Goal: Obtain resource: Download file/media

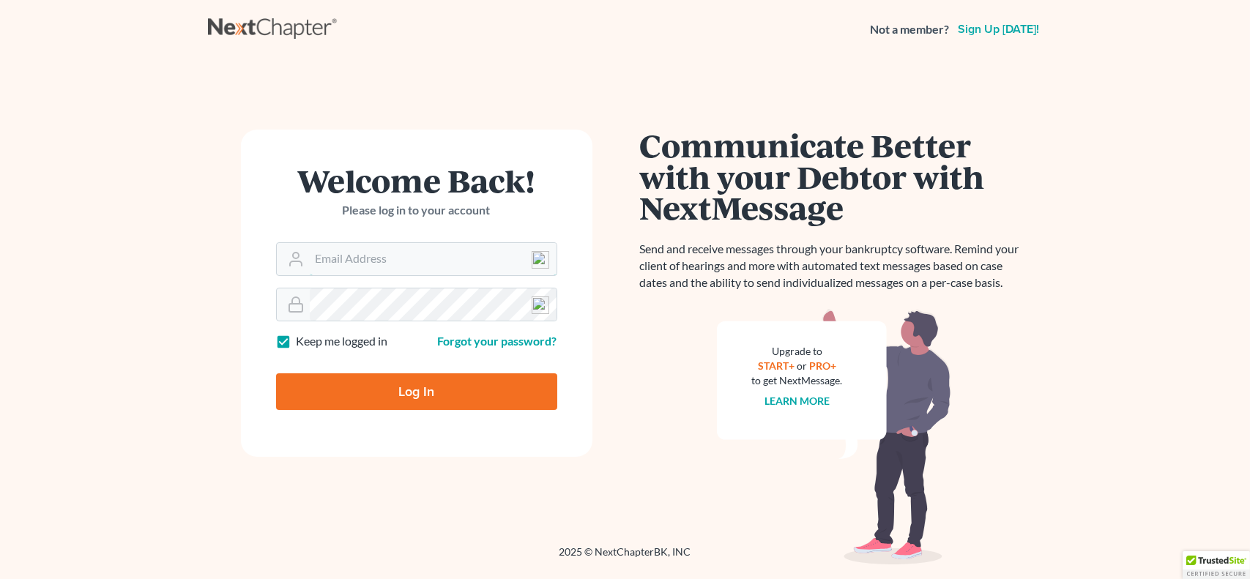
type input "[PERSON_NAME][EMAIL_ADDRESS][DOMAIN_NAME]"
click at [379, 408] on input "Log In" at bounding box center [416, 391] width 281 height 37
type input "Thinking..."
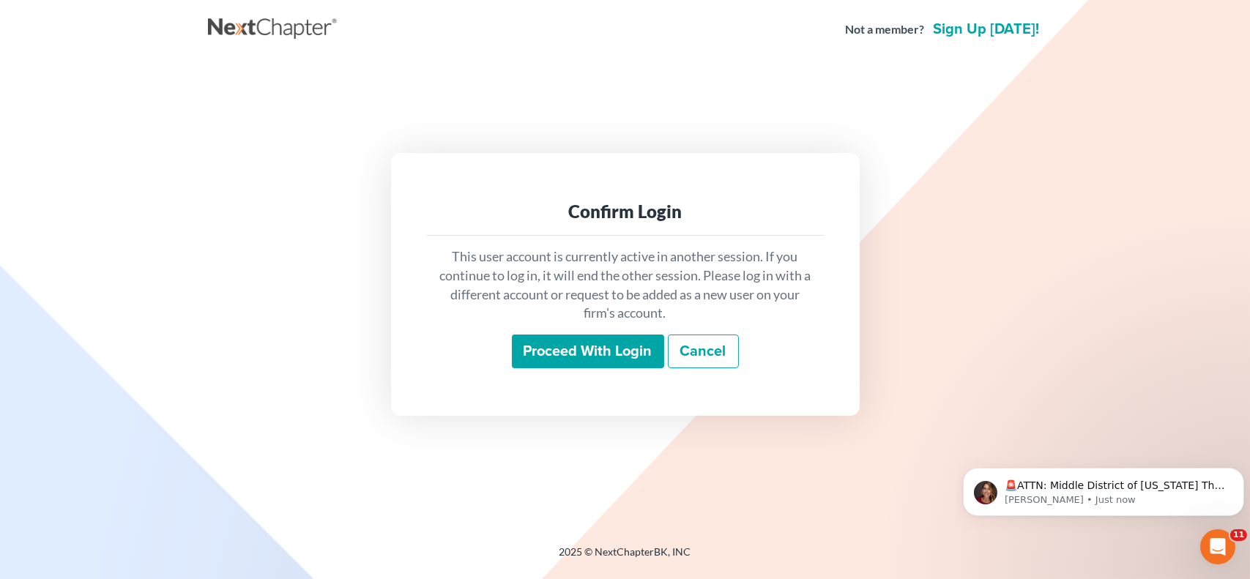
click at [601, 343] on input "Proceed with login" at bounding box center [588, 352] width 152 height 34
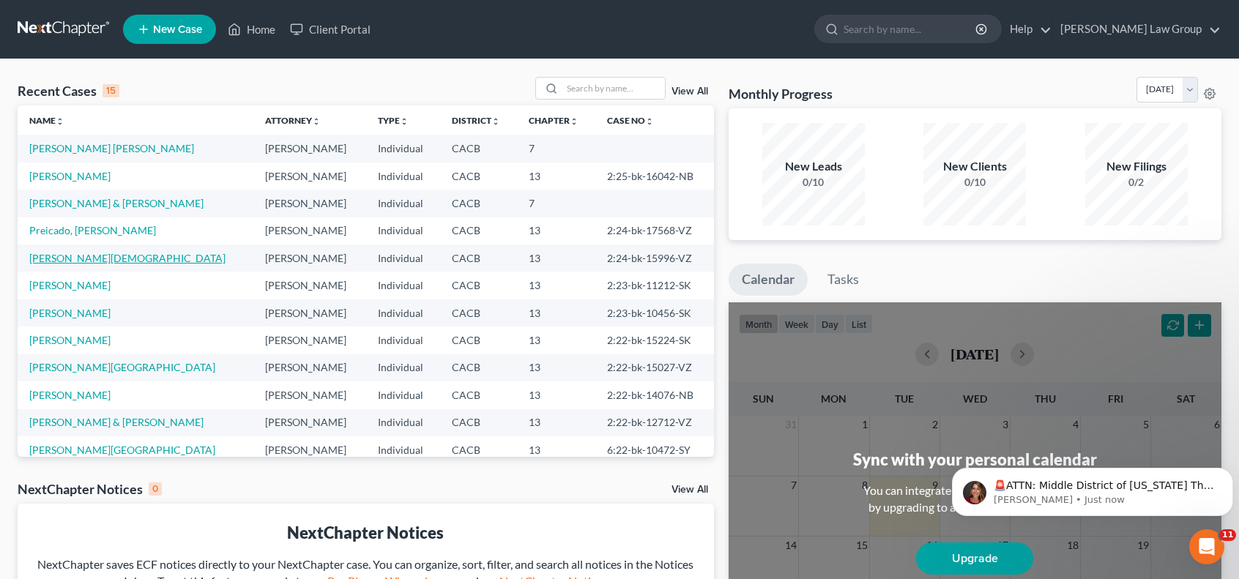
click at [87, 259] on link "Fernandez, Jesus" at bounding box center [127, 258] width 196 height 12
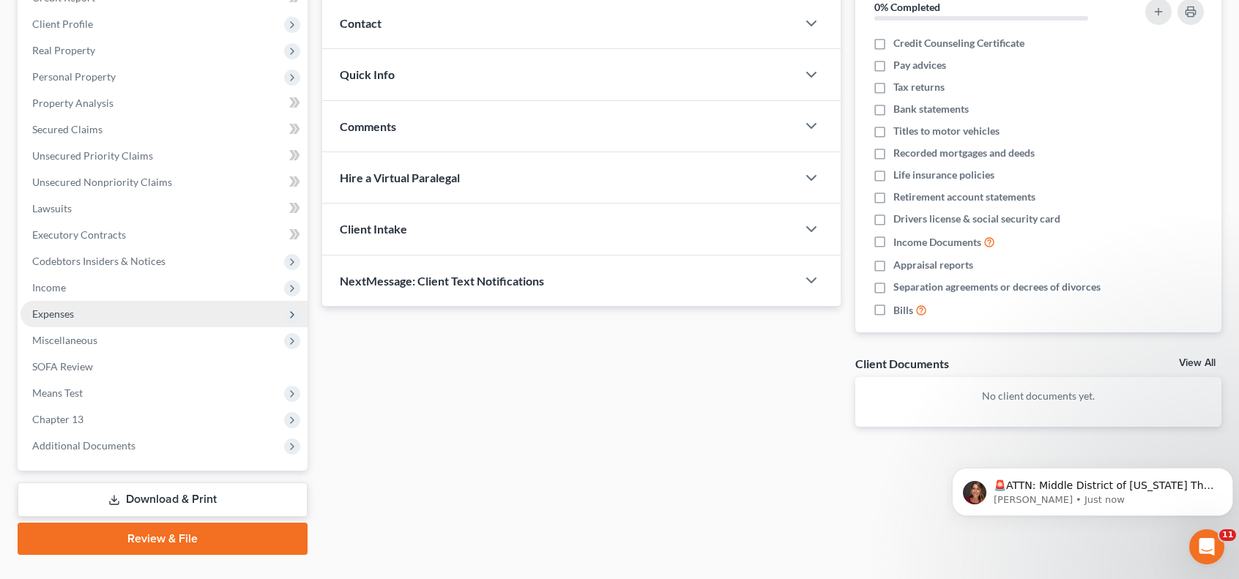
scroll to position [220, 0]
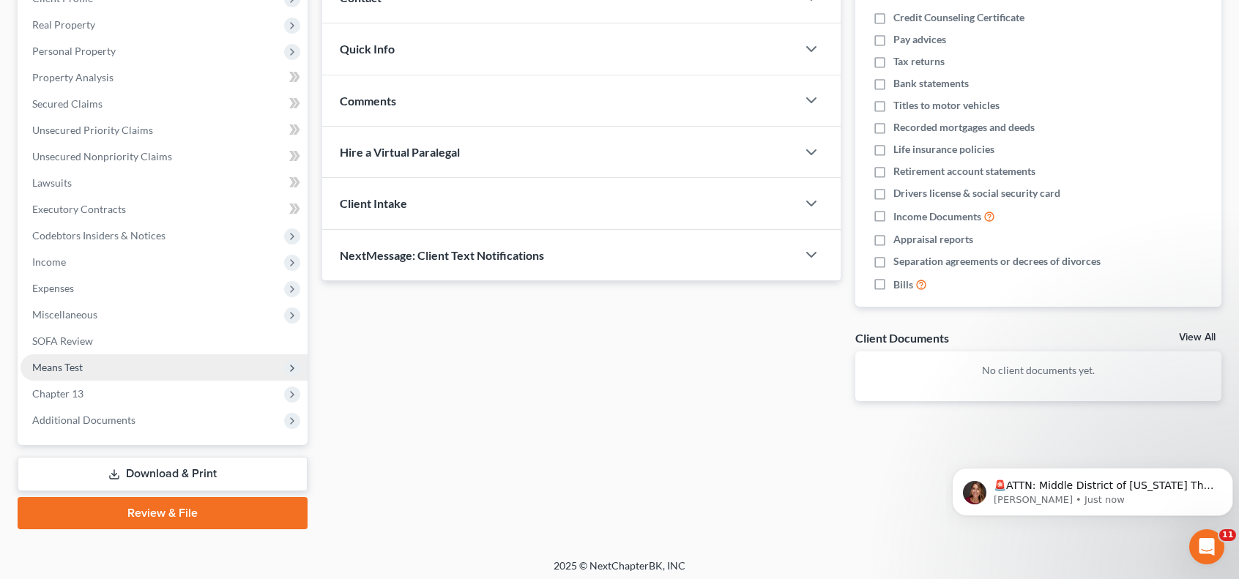
click at [69, 365] on span "Means Test" at bounding box center [57, 367] width 51 height 12
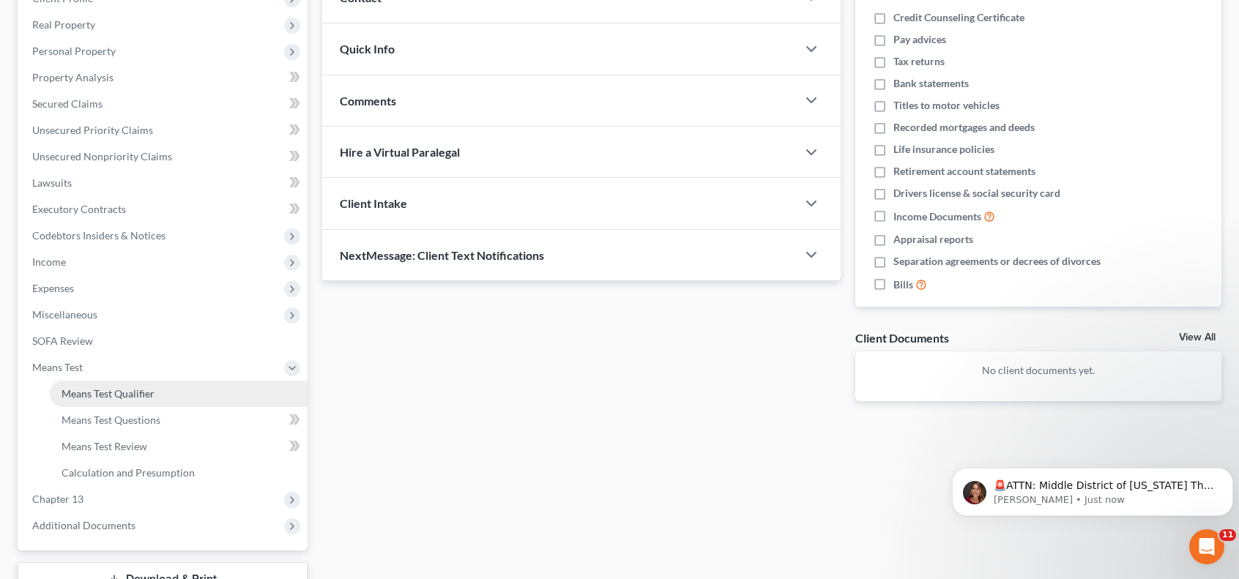
click at [89, 389] on span "Means Test Qualifier" at bounding box center [107, 393] width 93 height 12
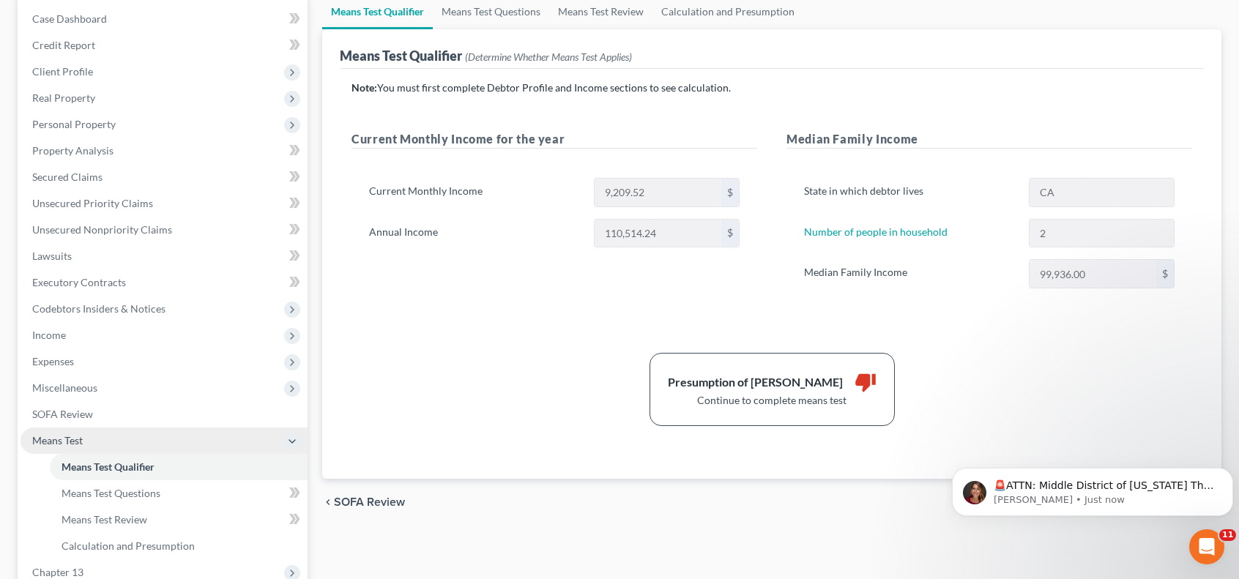
scroll to position [220, 0]
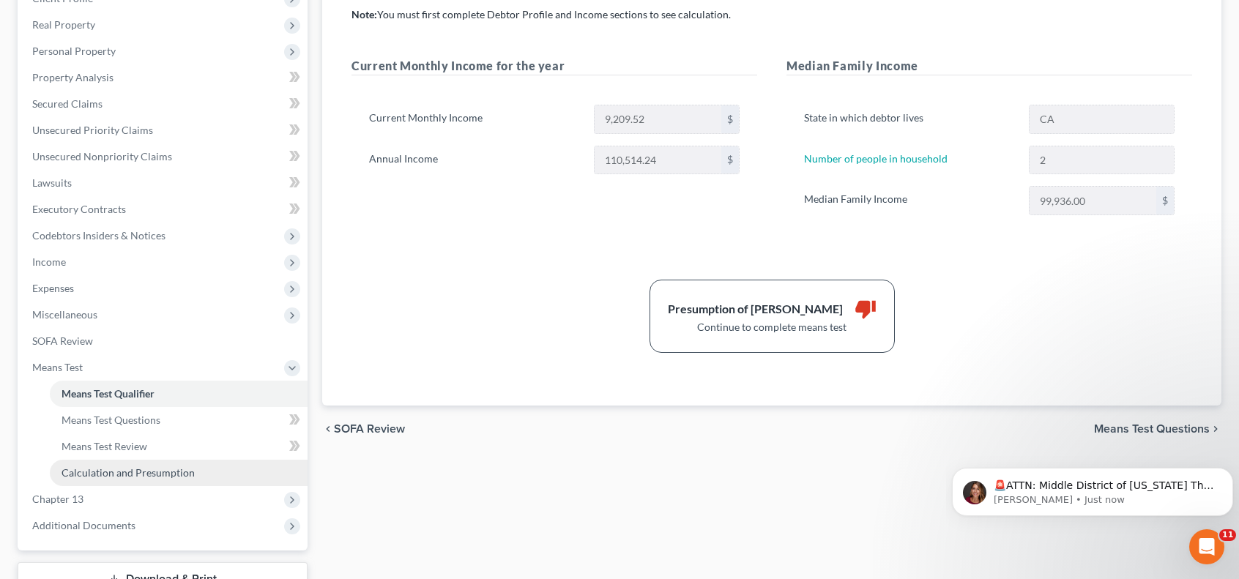
click at [123, 466] on span "Calculation and Presumption" at bounding box center [127, 472] width 133 height 12
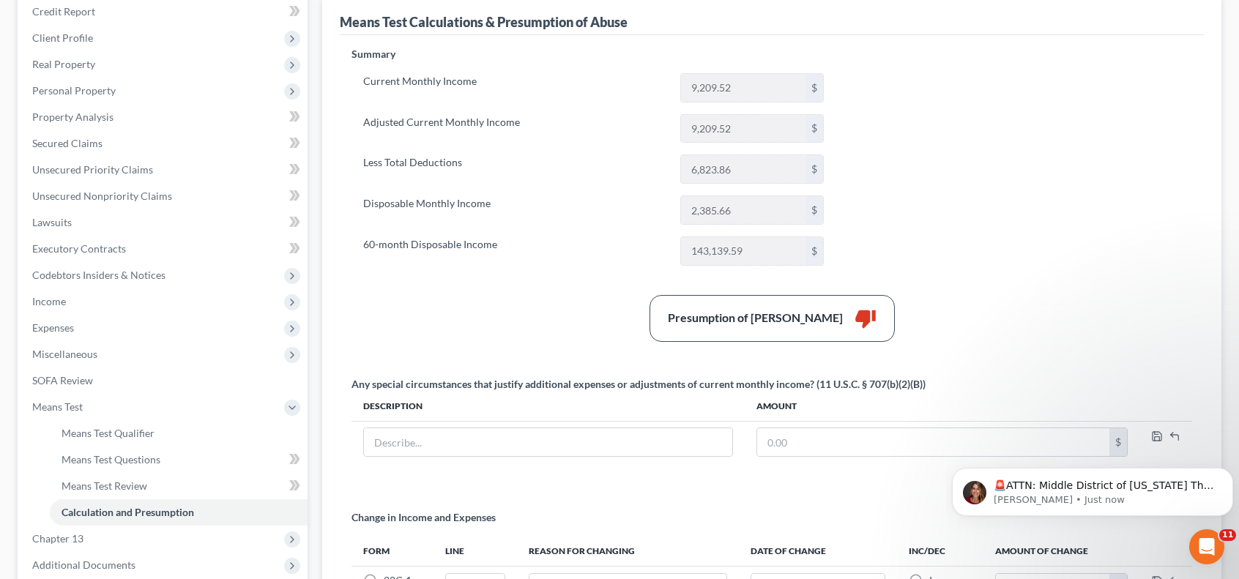
scroll to position [365, 0]
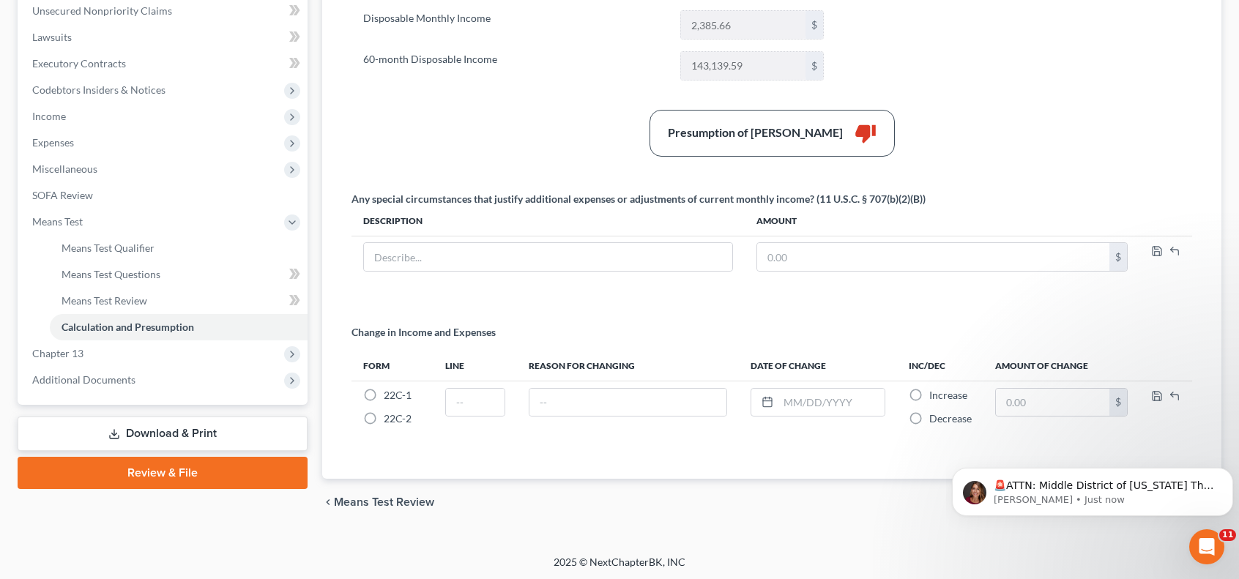
click at [166, 430] on link "Download & Print" at bounding box center [163, 434] width 290 height 34
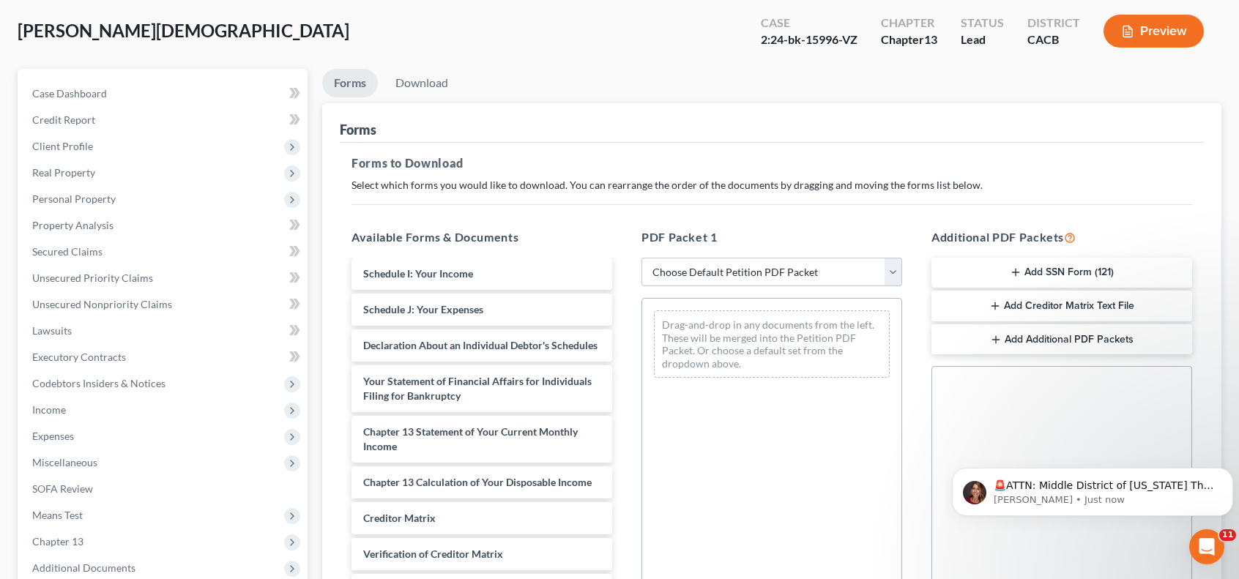
scroll to position [73, 0]
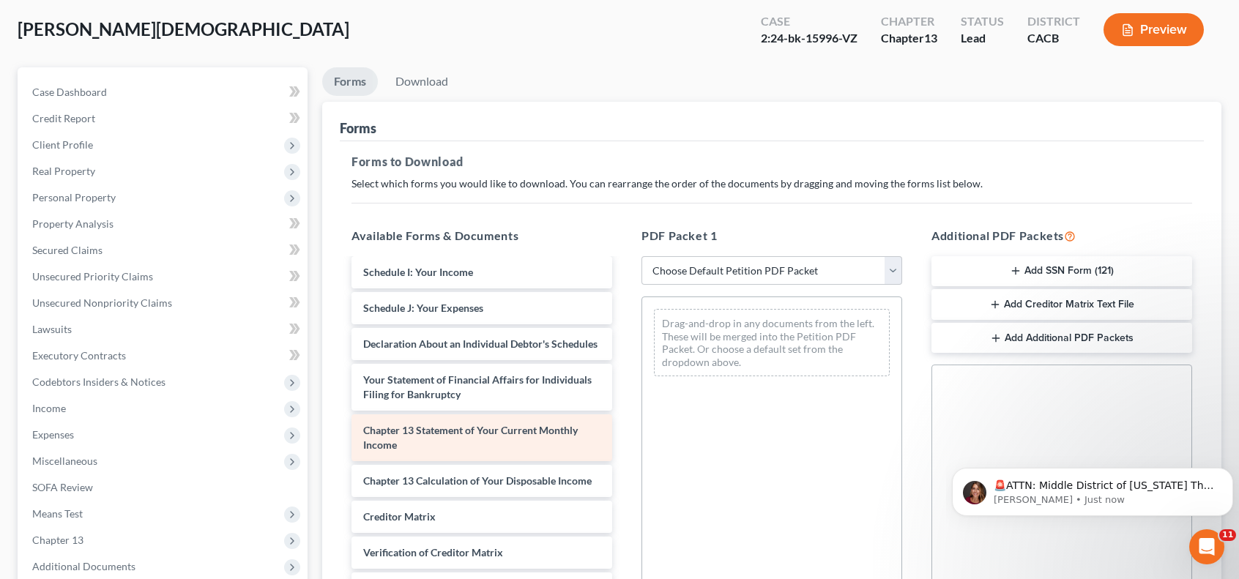
click at [472, 424] on span "Chapter 13 Statement of Your Current Monthly Income" at bounding box center [470, 437] width 215 height 27
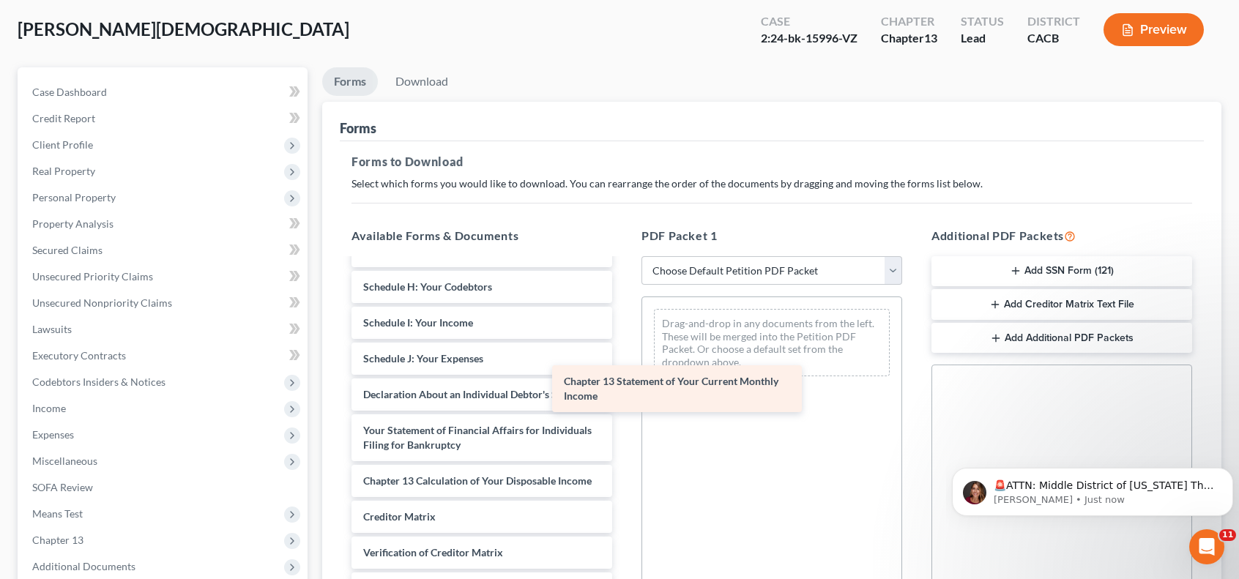
scroll to position [328, 0]
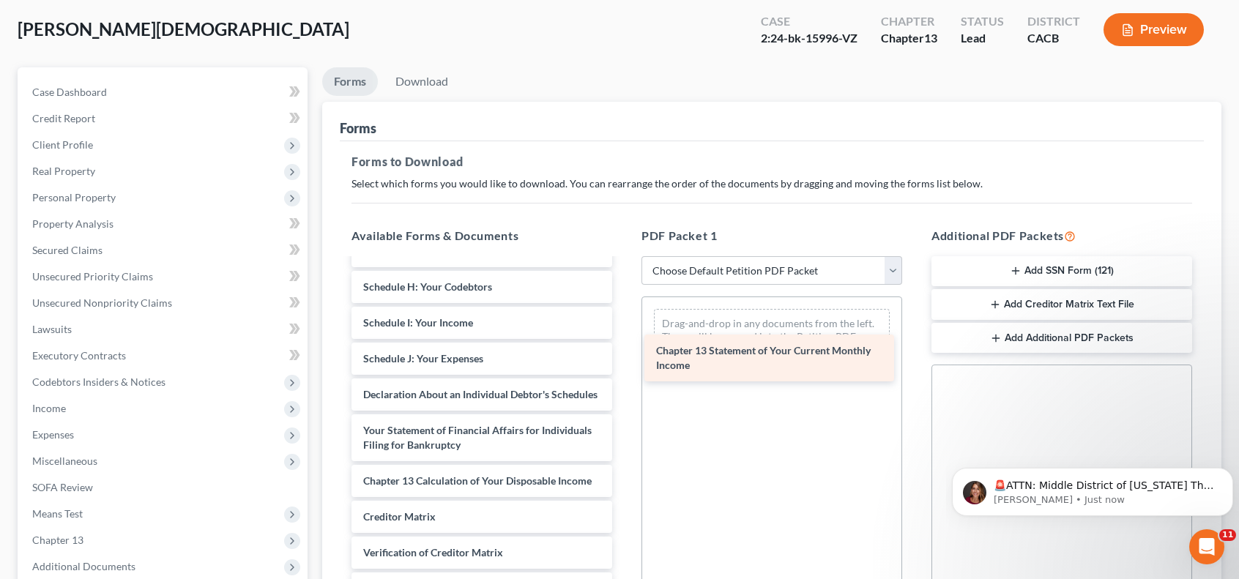
drag, startPoint x: 472, startPoint y: 415, endPoint x: 765, endPoint y: 351, distance: 299.7
click at [624, 351] on div "Chapter 13 Statement of Your Current Monthly Income Voluntary Petition for Indi…" at bounding box center [482, 308] width 284 height 694
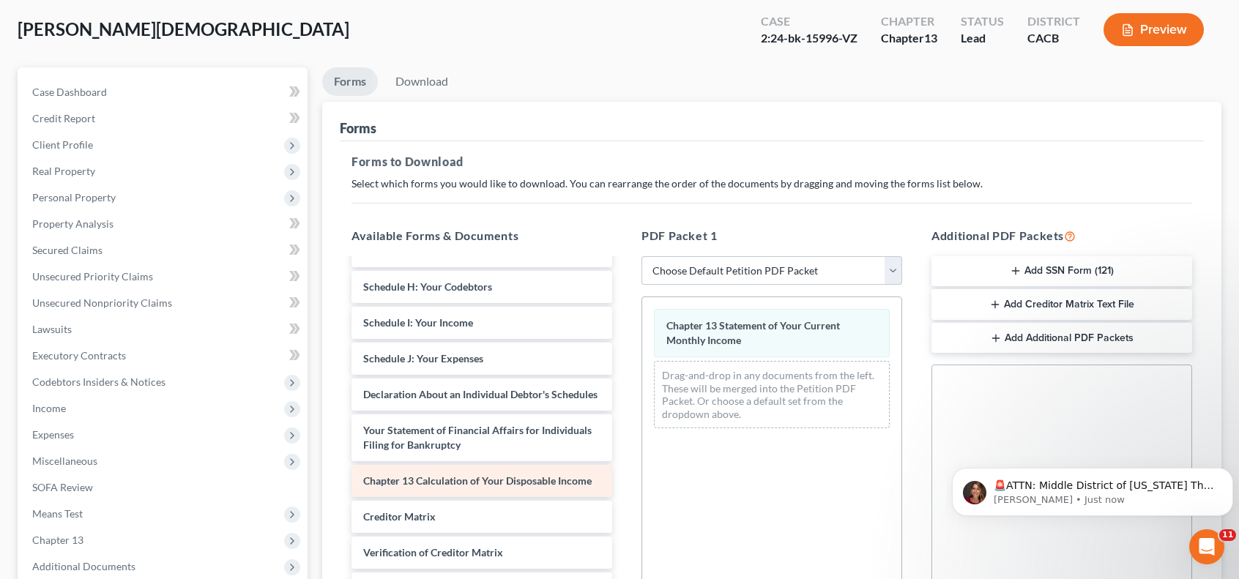
click at [450, 470] on div "Voluntary Petition for Individuals Filing for Bankruptcy Summary of Your Assets…" at bounding box center [482, 308] width 284 height 694
click at [624, 474] on div "Voluntary Petition for Individuals Filing for Bankruptcy Summary of Your Assets…" at bounding box center [482, 308] width 284 height 694
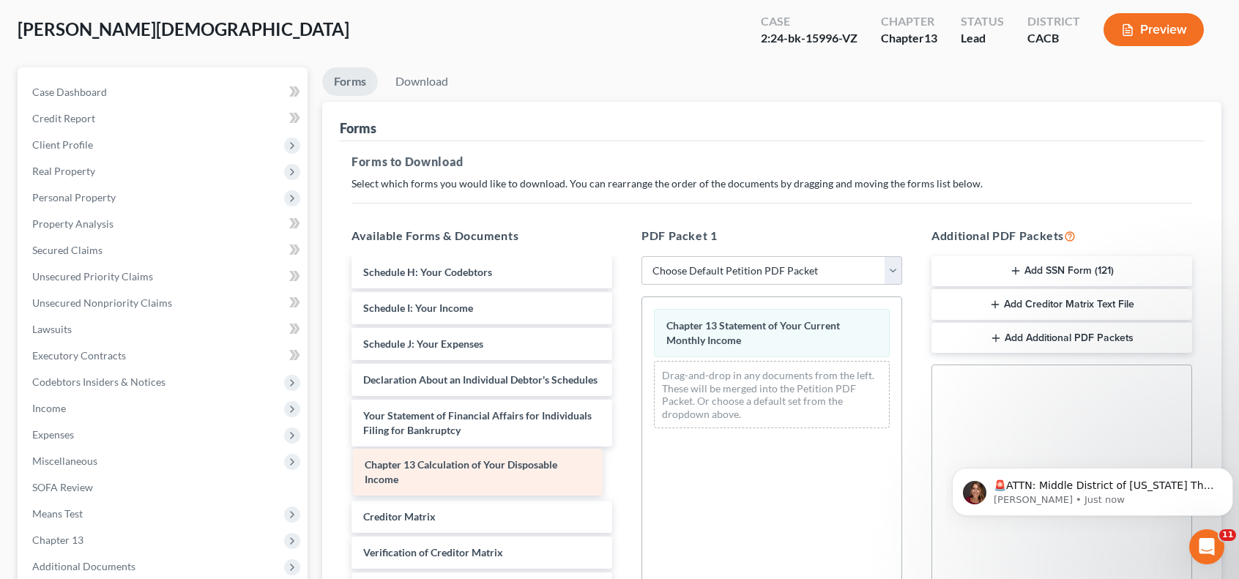
scroll to position [277, 0]
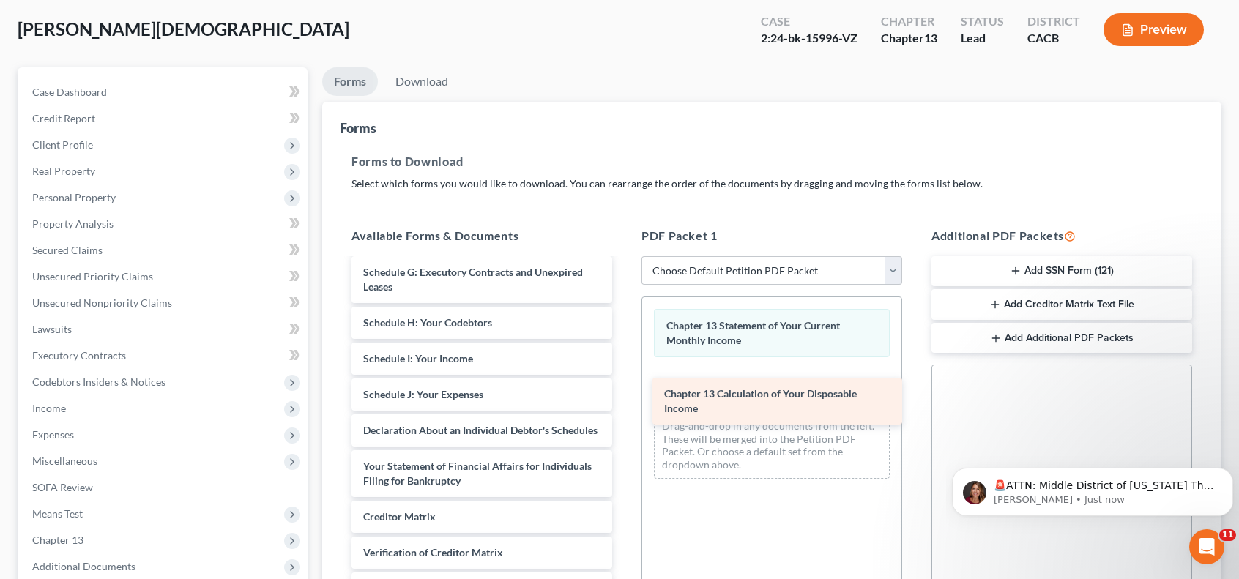
drag, startPoint x: 481, startPoint y: 466, endPoint x: 783, endPoint y: 394, distance: 310.0
click at [624, 394] on div "Chapter 13 Calculation of Your Disposable Income Voluntary Petition for Individ…" at bounding box center [482, 326] width 284 height 658
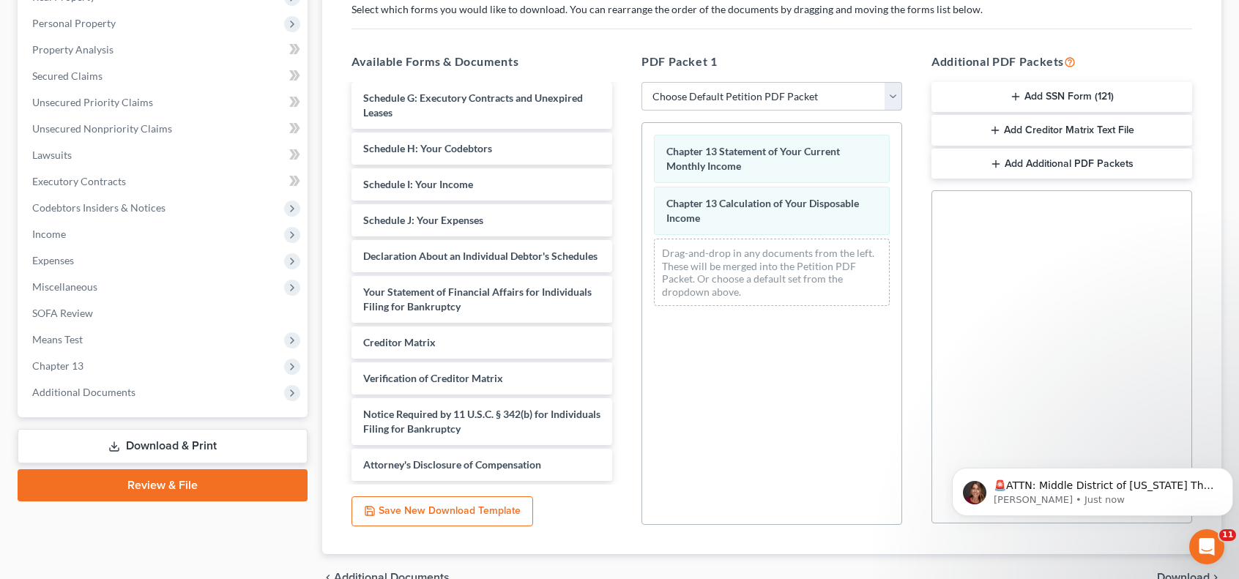
scroll to position [324, 0]
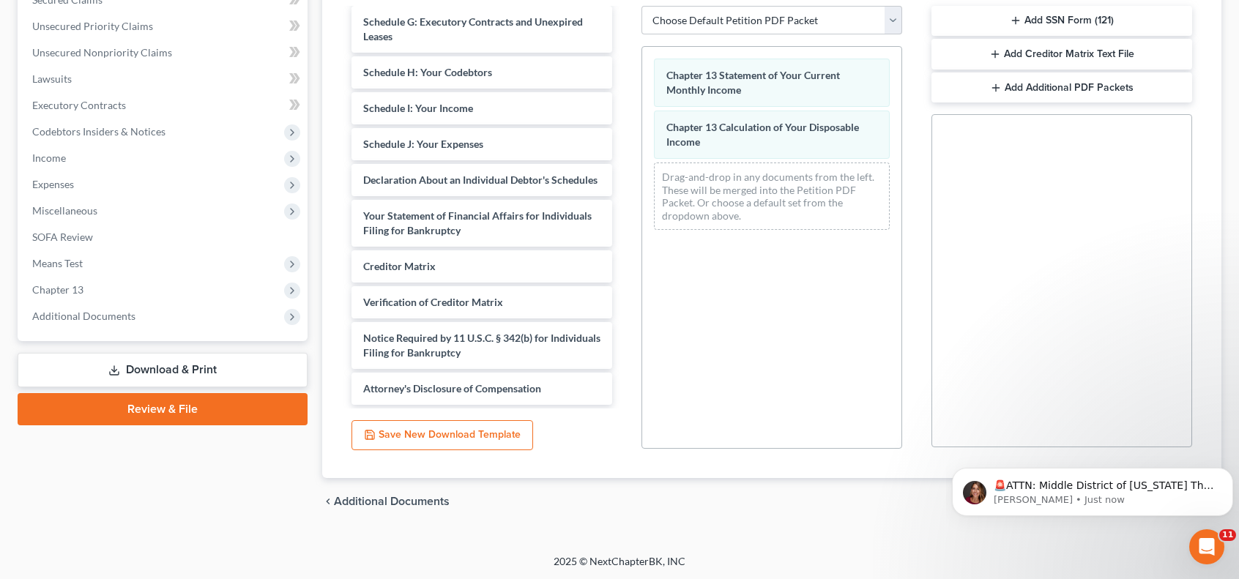
click at [1078, 551] on div "Fernandez, Jesus Upgraded Case 2:24-bk-15996-VZ Chapter Chapter 13 Status Lead …" at bounding box center [619, 145] width 1239 height 819
click at [1225, 474] on icon "Dismiss notification" at bounding box center [1229, 472] width 8 height 8
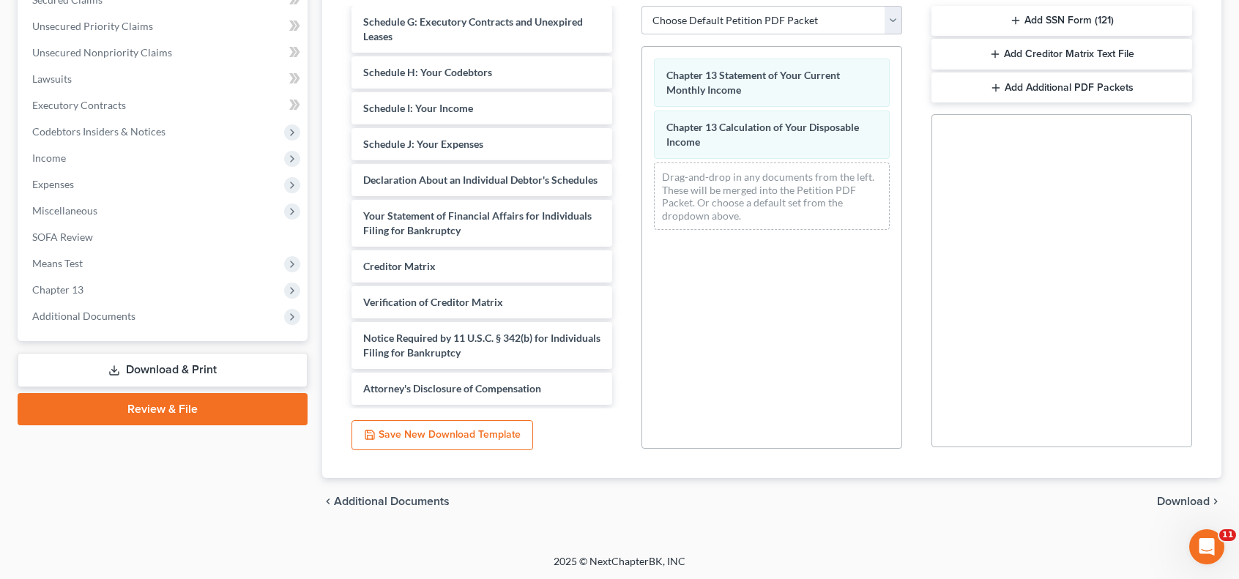
click at [1183, 499] on span "Download" at bounding box center [1183, 502] width 53 height 12
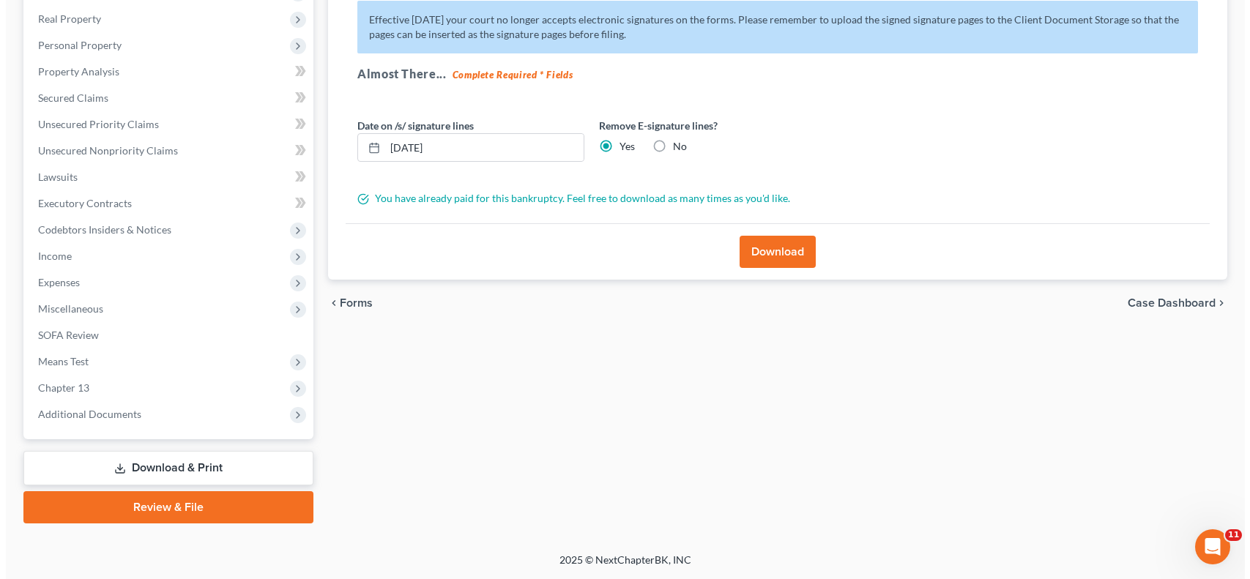
scroll to position [223, 0]
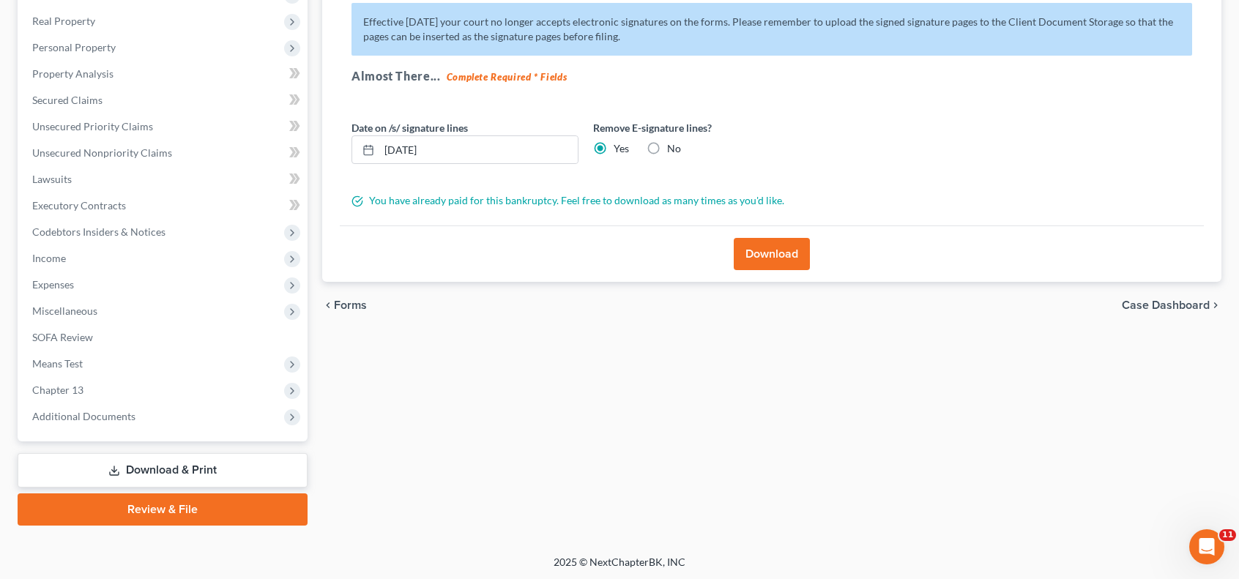
click at [769, 264] on button "Download" at bounding box center [772, 254] width 76 height 32
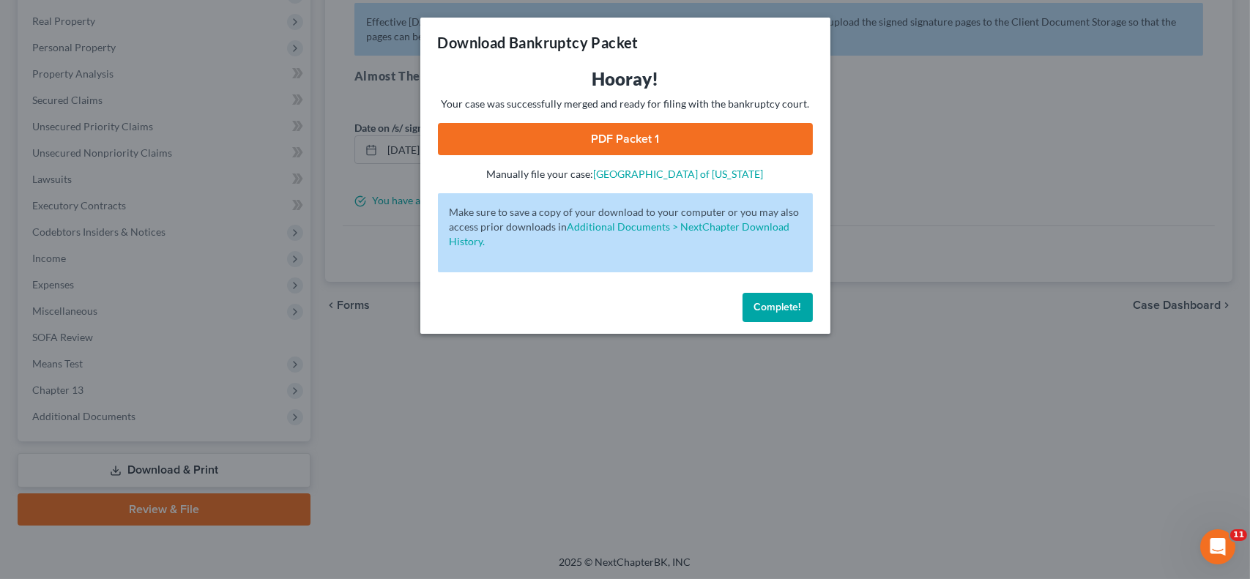
click at [633, 143] on link "PDF Packet 1" at bounding box center [625, 139] width 375 height 32
